Goal: Find contact information: Find contact information

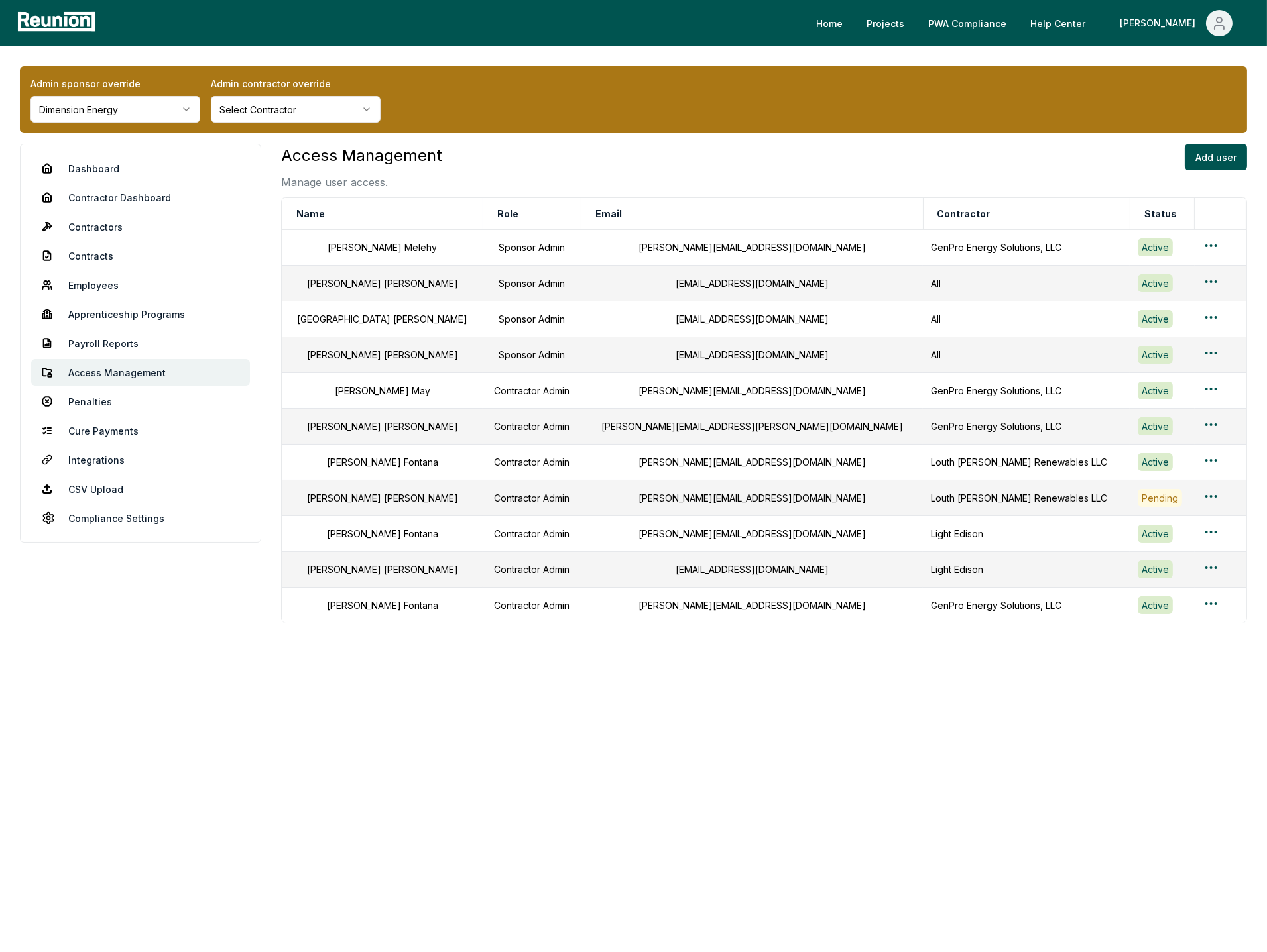
click at [902, 729] on div "Access Management Manage user access. Add user Name Role Email Contractor Statu…" at bounding box center [764, 436] width 966 height 585
click at [696, 284] on div "[EMAIL_ADDRESS][DOMAIN_NAME]" at bounding box center [752, 283] width 326 height 14
click at [742, 318] on div "[EMAIL_ADDRESS][DOMAIN_NAME]" at bounding box center [752, 318] width 326 height 14
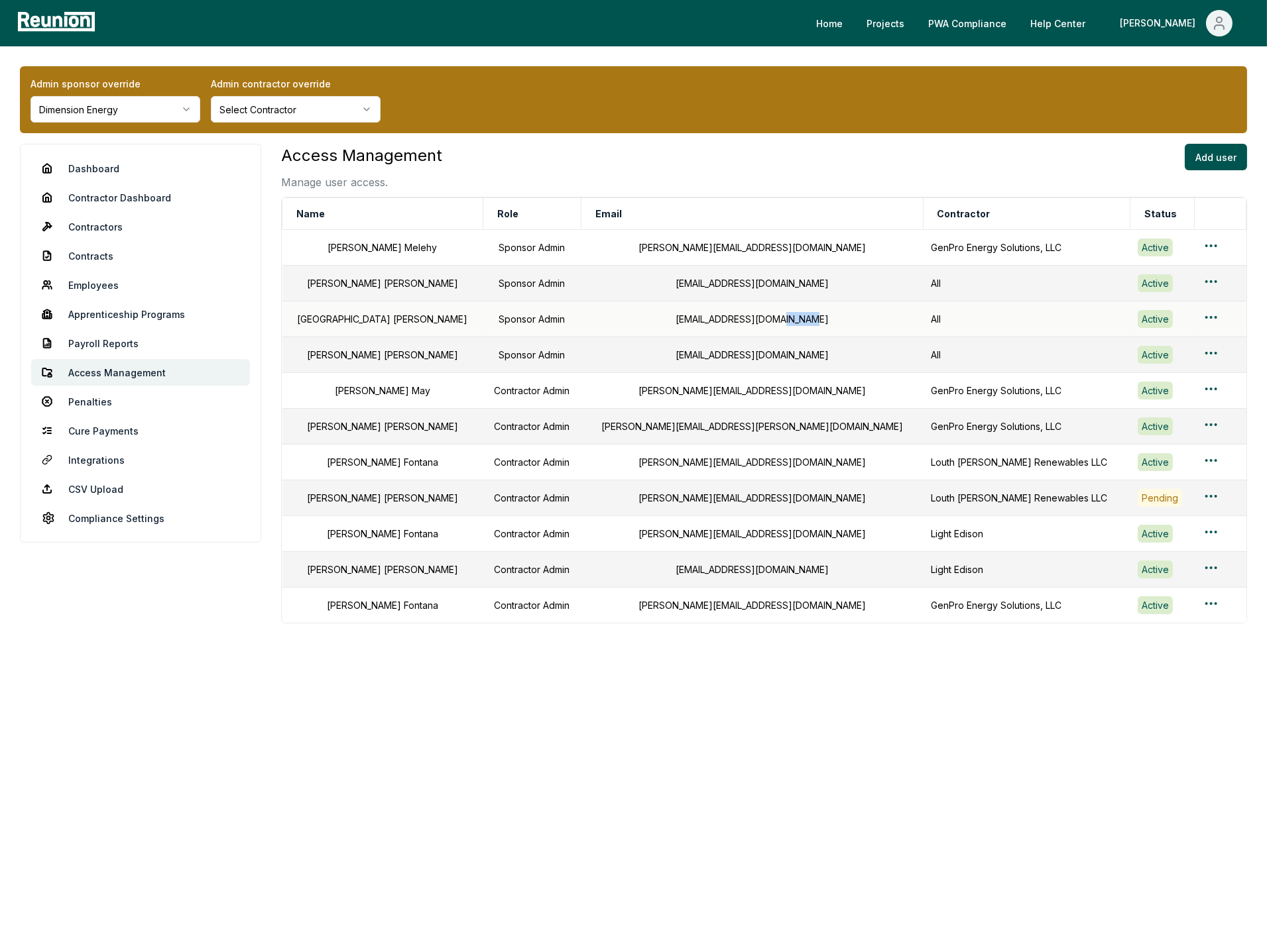
click at [742, 318] on div "[EMAIL_ADDRESS][DOMAIN_NAME]" at bounding box center [752, 318] width 326 height 14
click at [683, 313] on td "[EMAIL_ADDRESS][DOMAIN_NAME]" at bounding box center [752, 320] width 341 height 36
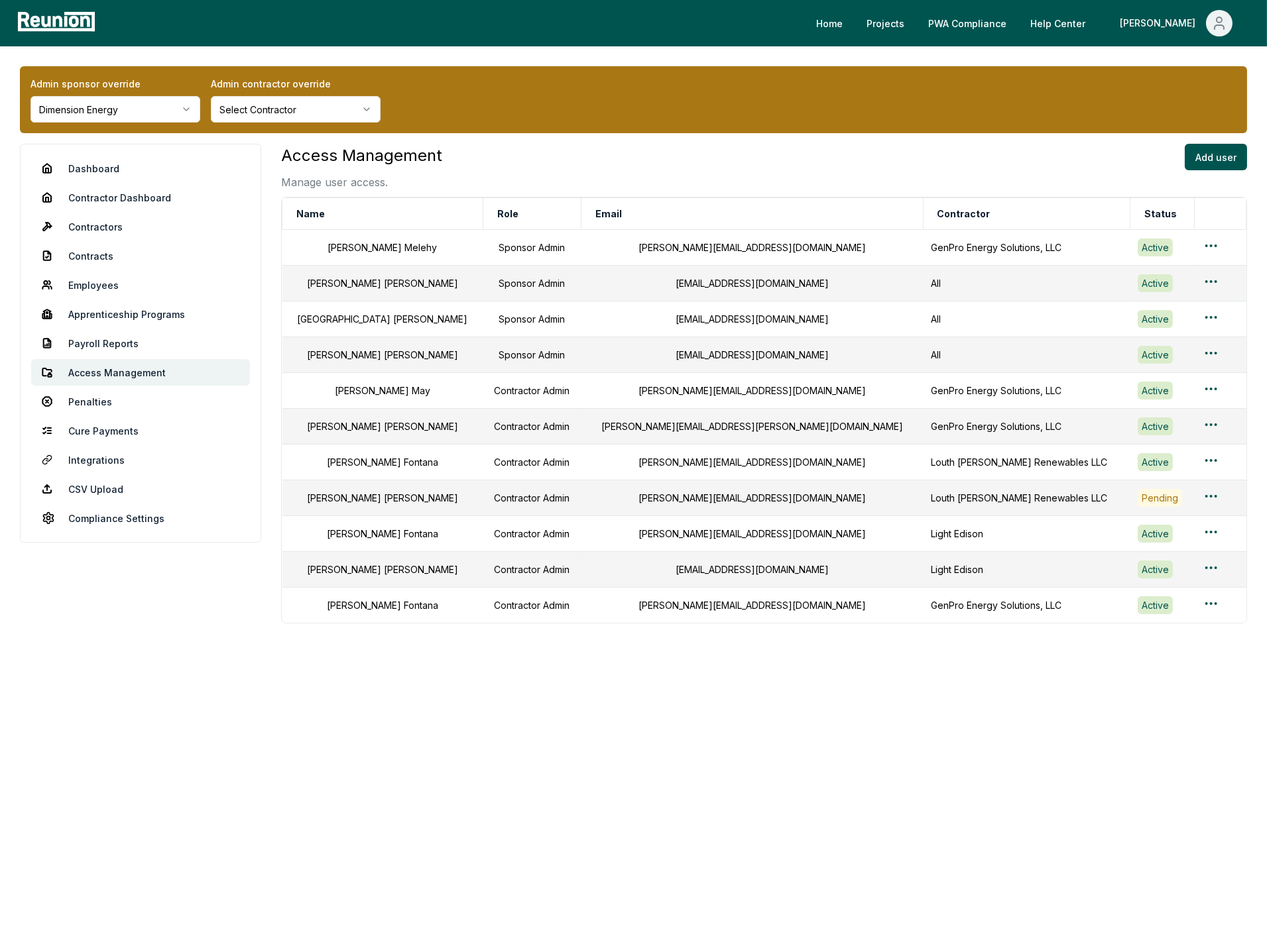
click at [710, 282] on div "[EMAIL_ADDRESS][DOMAIN_NAME]" at bounding box center [752, 283] width 326 height 14
copy div "[EMAIL_ADDRESS][DOMAIN_NAME]"
click at [699, 361] on div "[EMAIL_ADDRESS][DOMAIN_NAME]" at bounding box center [752, 354] width 326 height 14
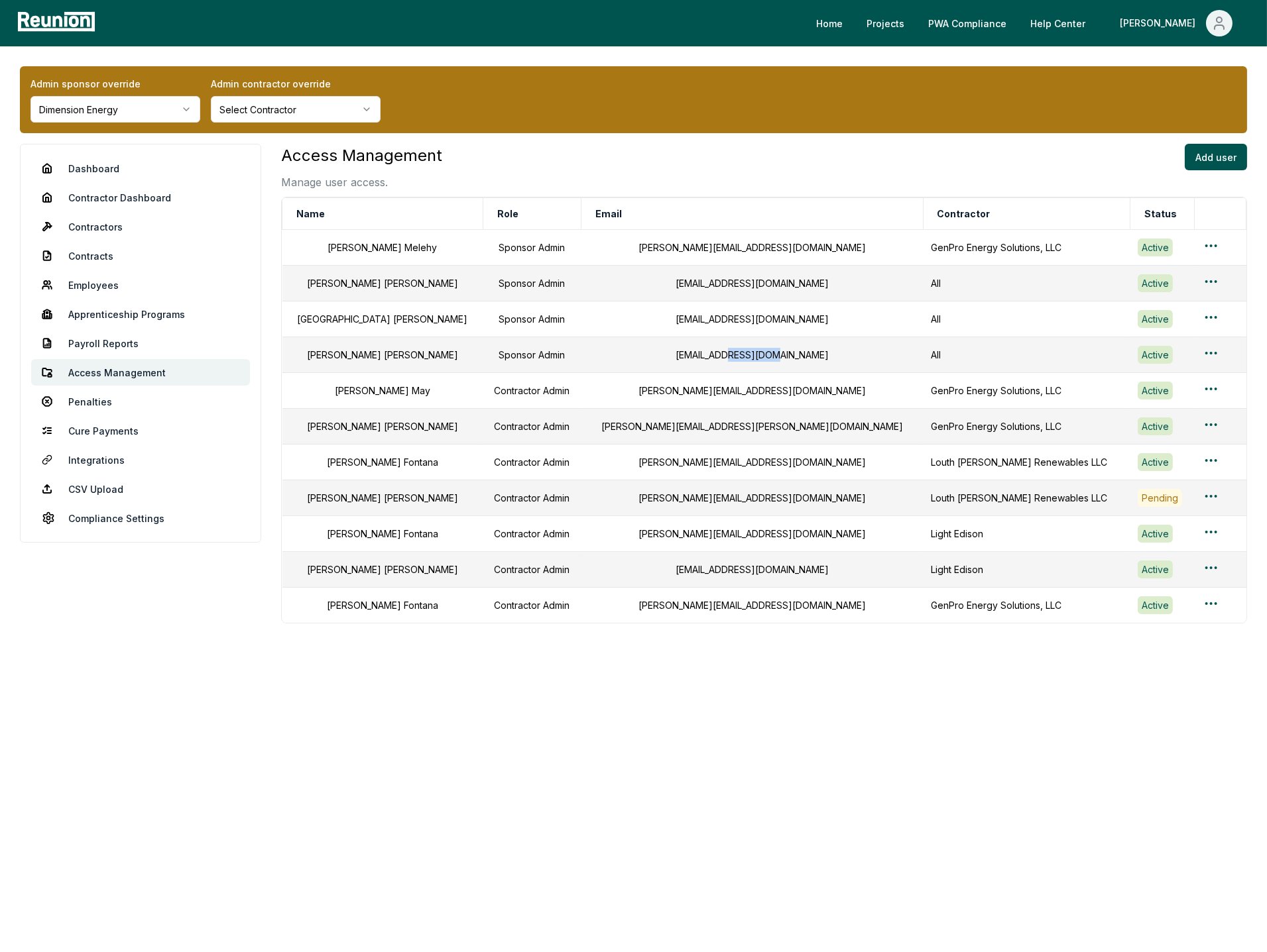
click at [699, 361] on div "[EMAIL_ADDRESS][DOMAIN_NAME]" at bounding box center [752, 354] width 326 height 14
copy div "[EMAIL_ADDRESS][DOMAIN_NAME]"
click at [727, 403] on td "[PERSON_NAME][EMAIL_ADDRESS][DOMAIN_NAME]" at bounding box center [752, 391] width 341 height 36
click at [746, 391] on div "[PERSON_NAME][EMAIL_ADDRESS][DOMAIN_NAME]" at bounding box center [752, 390] width 326 height 14
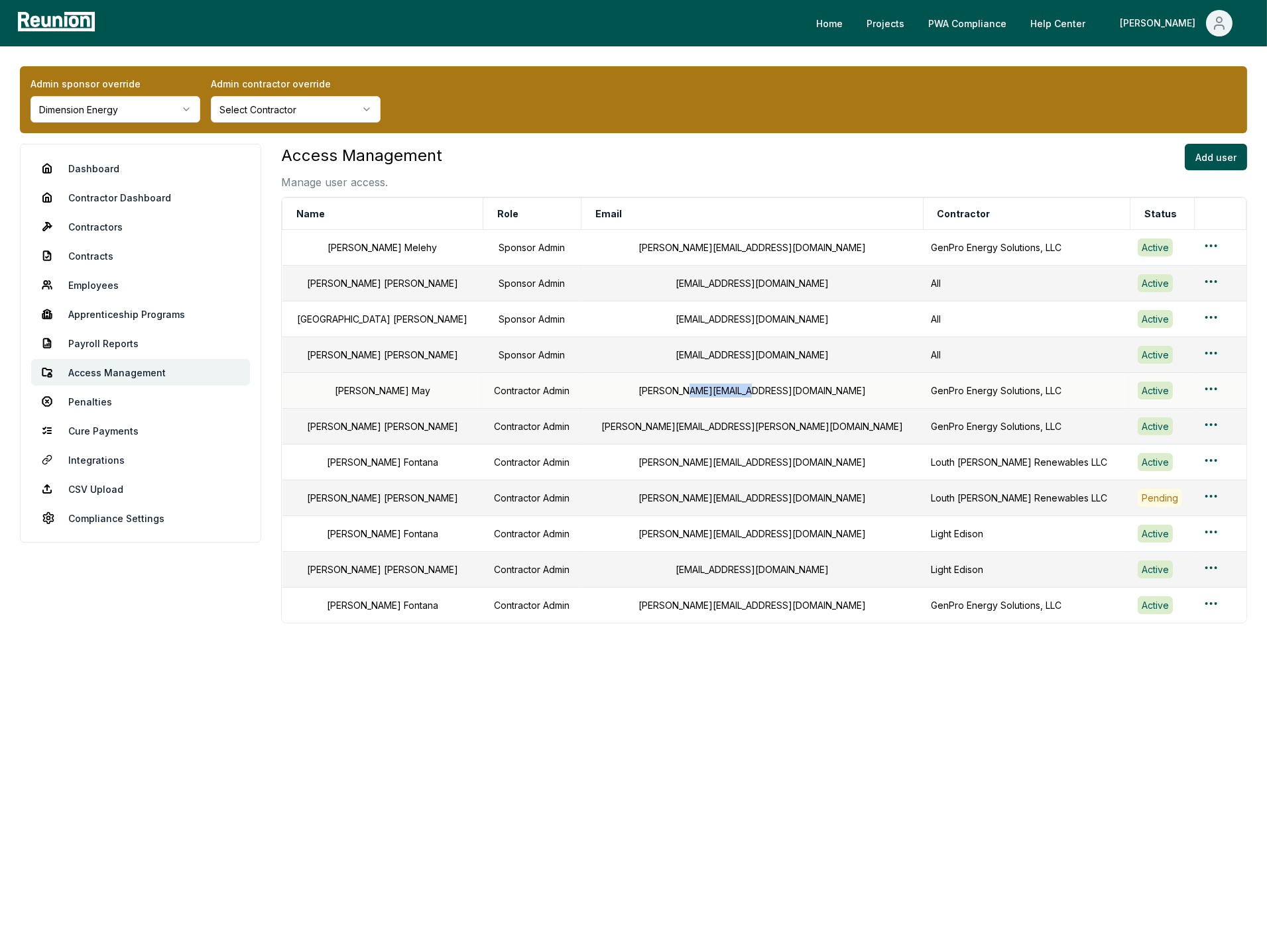
click at [746, 391] on div "[PERSON_NAME][EMAIL_ADDRESS][DOMAIN_NAME]" at bounding box center [752, 390] width 326 height 14
copy div "[PERSON_NAME][EMAIL_ADDRESS][DOMAIN_NAME]"
click at [712, 428] on div "[PERSON_NAME][EMAIL_ADDRESS][PERSON_NAME][DOMAIN_NAME]" at bounding box center [752, 426] width 326 height 14
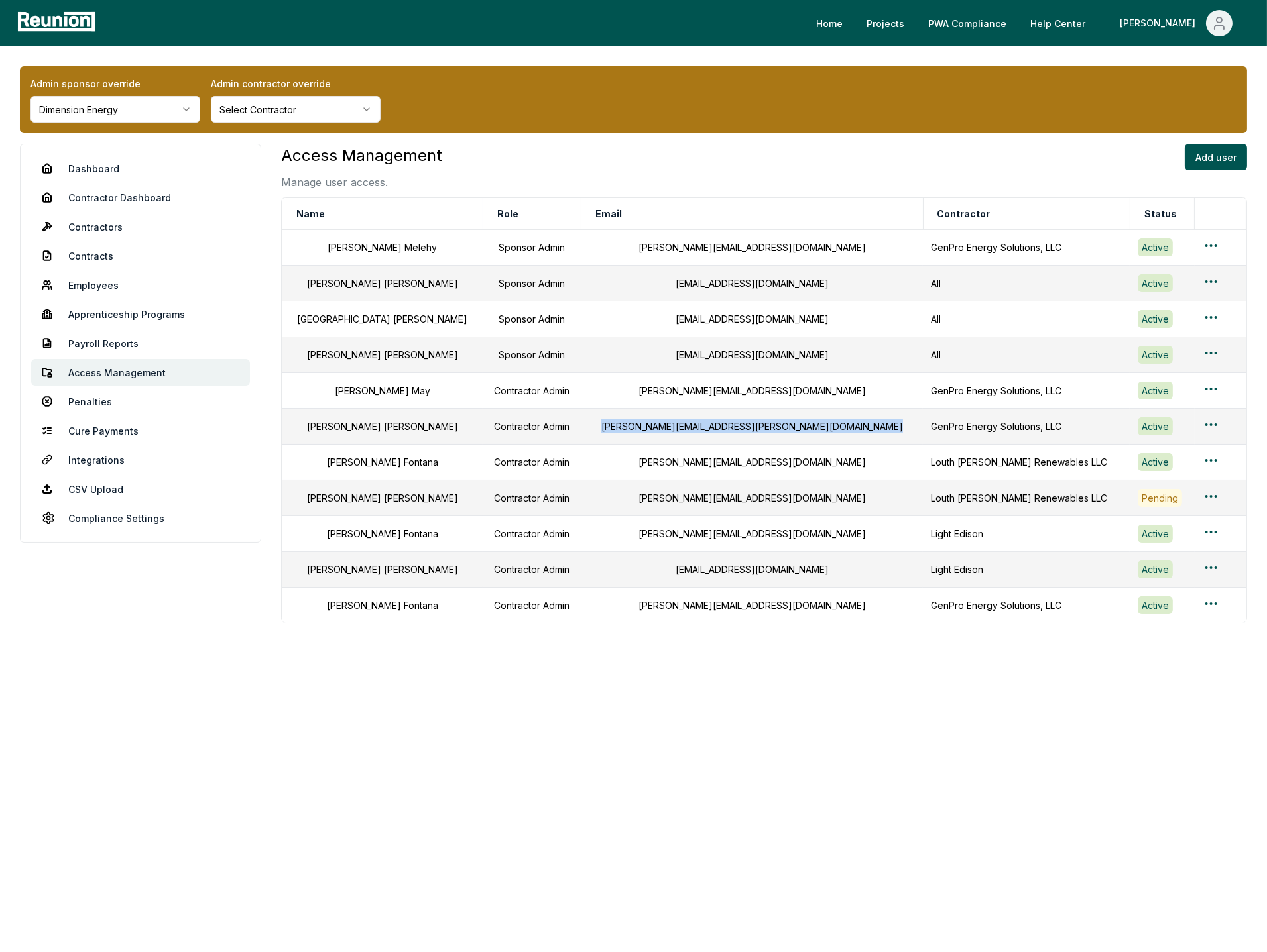
click at [712, 428] on div "[PERSON_NAME][EMAIL_ADDRESS][PERSON_NAME][DOMAIN_NAME]" at bounding box center [752, 426] width 326 height 14
copy div "[PERSON_NAME][EMAIL_ADDRESS][PERSON_NAME][DOMAIN_NAME]"
click at [678, 468] on div "[PERSON_NAME][EMAIL_ADDRESS][DOMAIN_NAME]" at bounding box center [752, 462] width 326 height 14
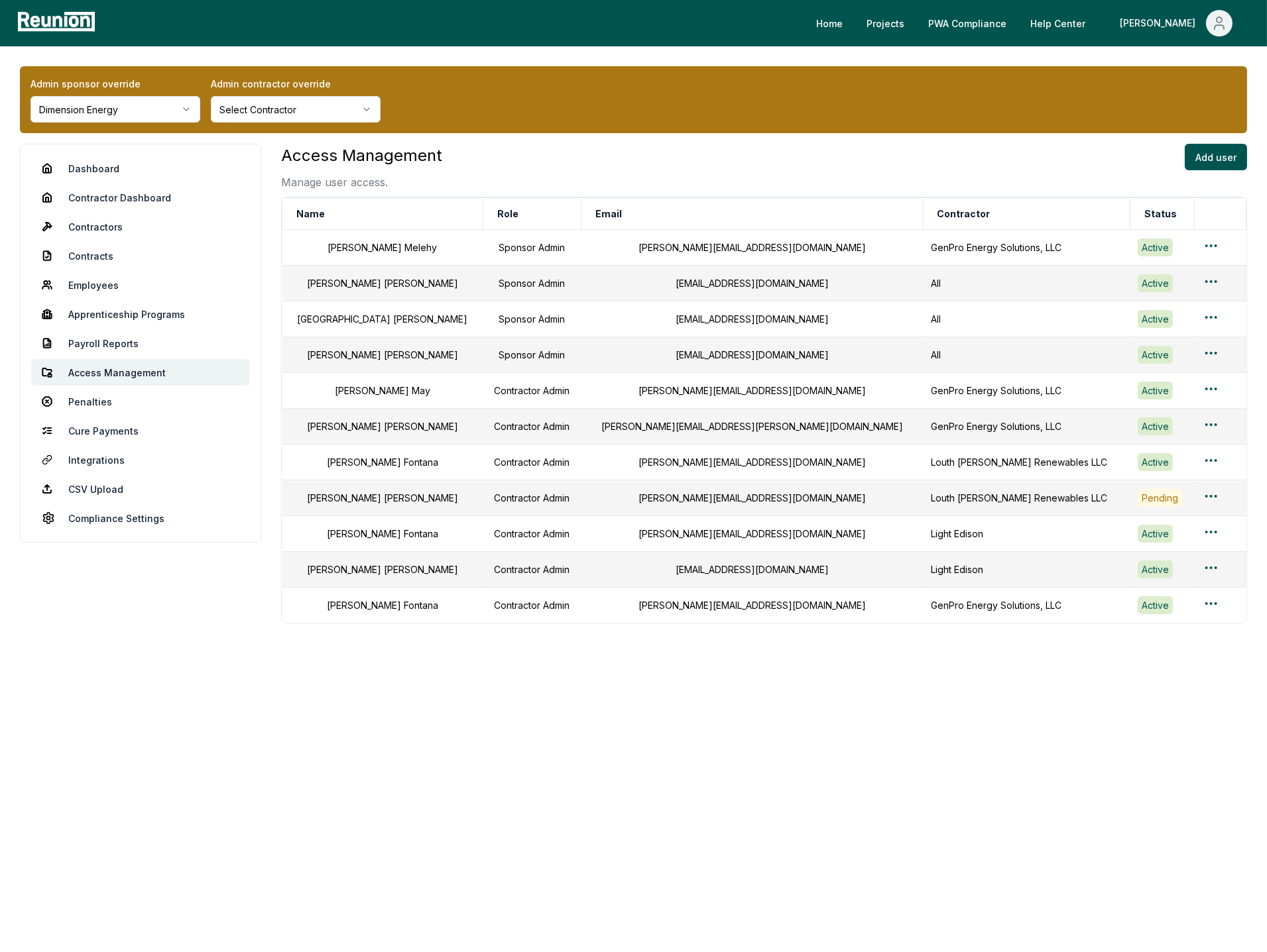
click at [679, 500] on div "[PERSON_NAME][EMAIL_ADDRESS][DOMAIN_NAME]" at bounding box center [752, 498] width 326 height 14
copy div "[PERSON_NAME][EMAIL_ADDRESS][DOMAIN_NAME]"
click at [709, 541] on div "[PERSON_NAME][EMAIL_ADDRESS][DOMAIN_NAME]" at bounding box center [752, 534] width 326 height 14
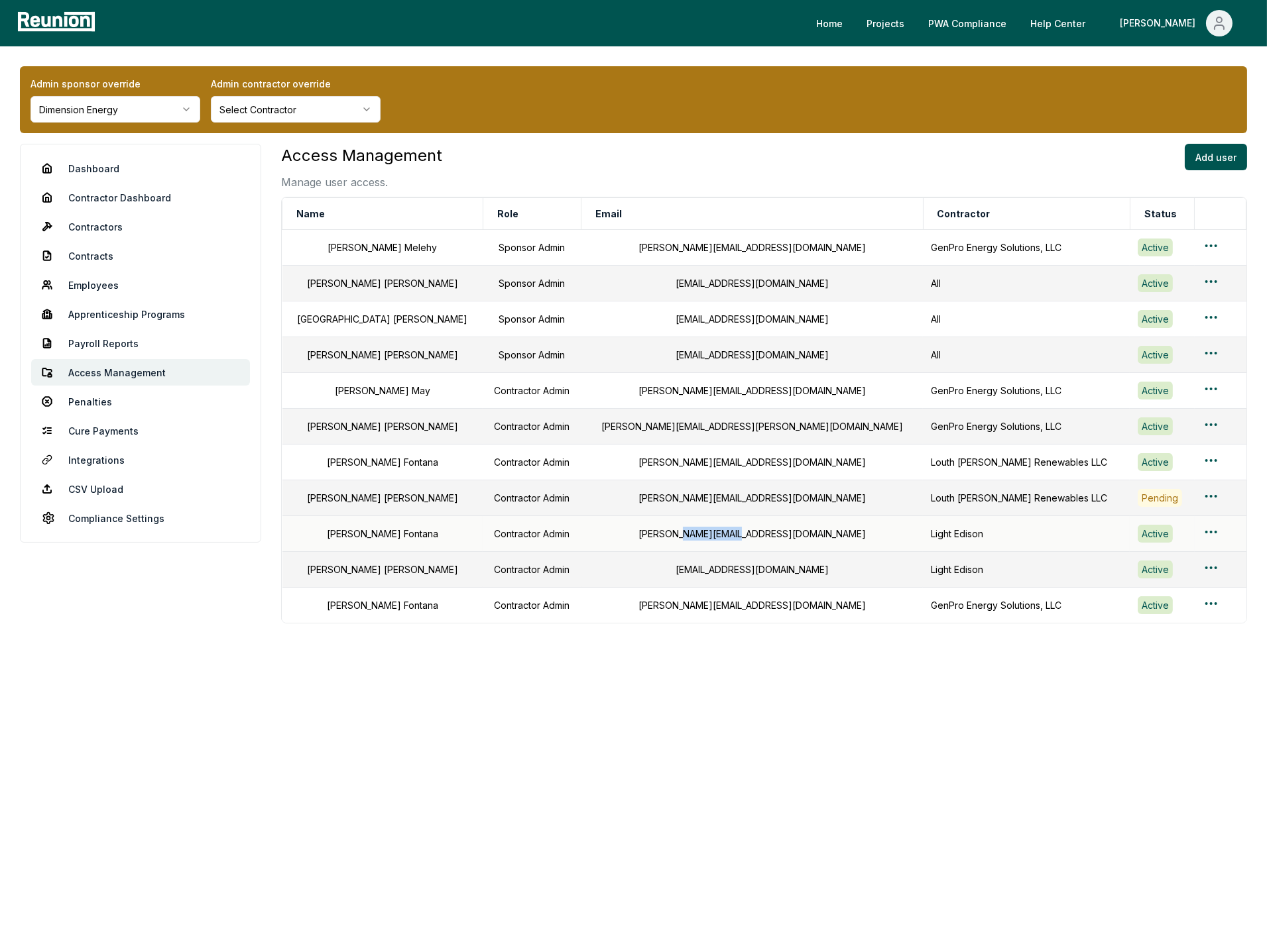
click at [709, 541] on div "[PERSON_NAME][EMAIL_ADDRESS][DOMAIN_NAME]" at bounding box center [752, 534] width 326 height 14
click at [704, 577] on div "[EMAIL_ADDRESS][DOMAIN_NAME]" at bounding box center [752, 569] width 326 height 14
copy div "[EMAIL_ADDRESS][DOMAIN_NAME]"
